Goal: Information Seeking & Learning: Learn about a topic

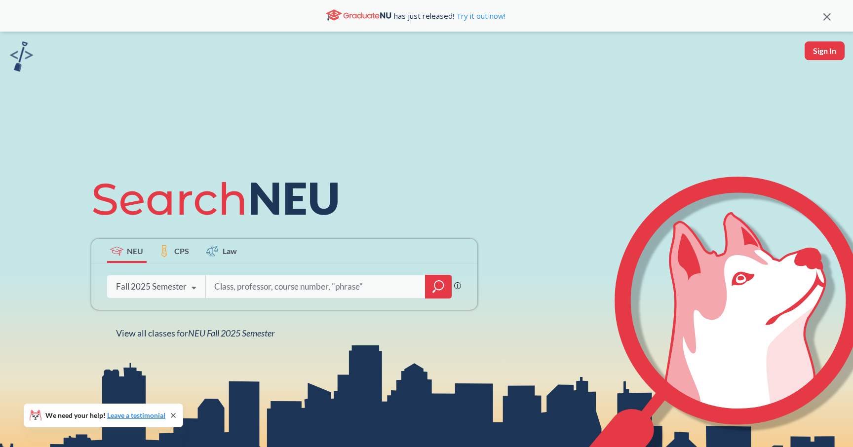
click at [315, 291] on input "search" at bounding box center [315, 287] width 205 height 21
type input "DS 5010"
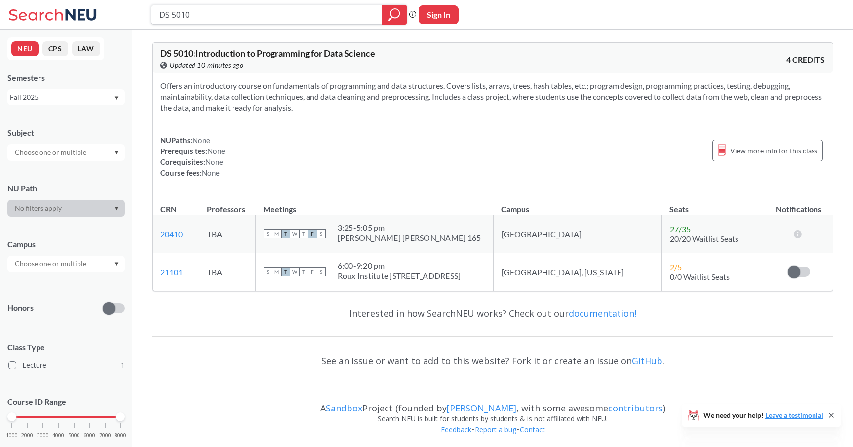
drag, startPoint x: 221, startPoint y: 14, endPoint x: 131, endPoint y: 18, distance: 89.5
click at [131, 18] on div "DS 5010 Phrase search guarantees the exact search appears in the results. Ex. I…" at bounding box center [426, 15] width 853 height 30
type input "INFO 5002"
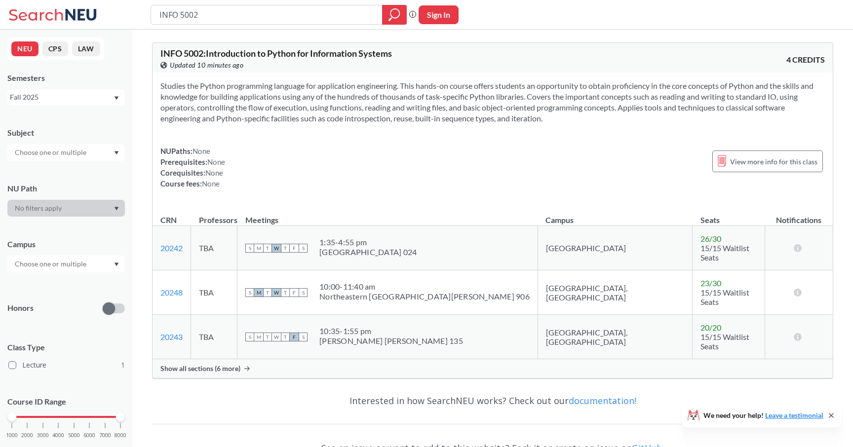
click at [212, 364] on span "Show all sections (6 more)" at bounding box center [200, 368] width 80 height 9
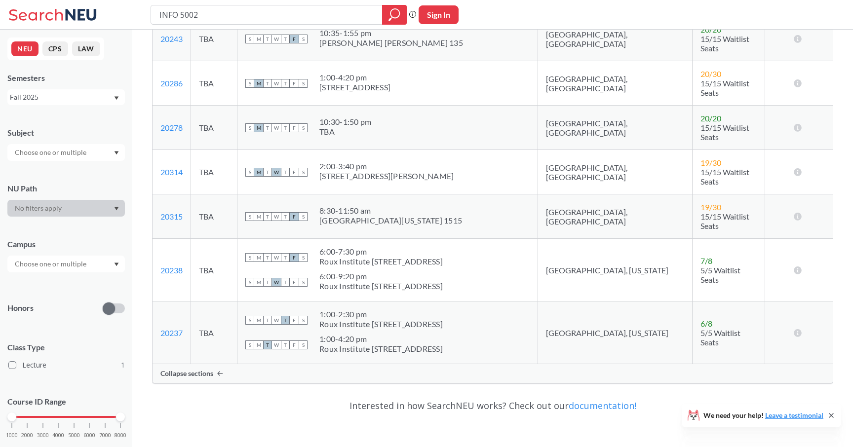
scroll to position [299, 0]
